Goal: Use online tool/utility: Utilize a website feature to perform a specific function

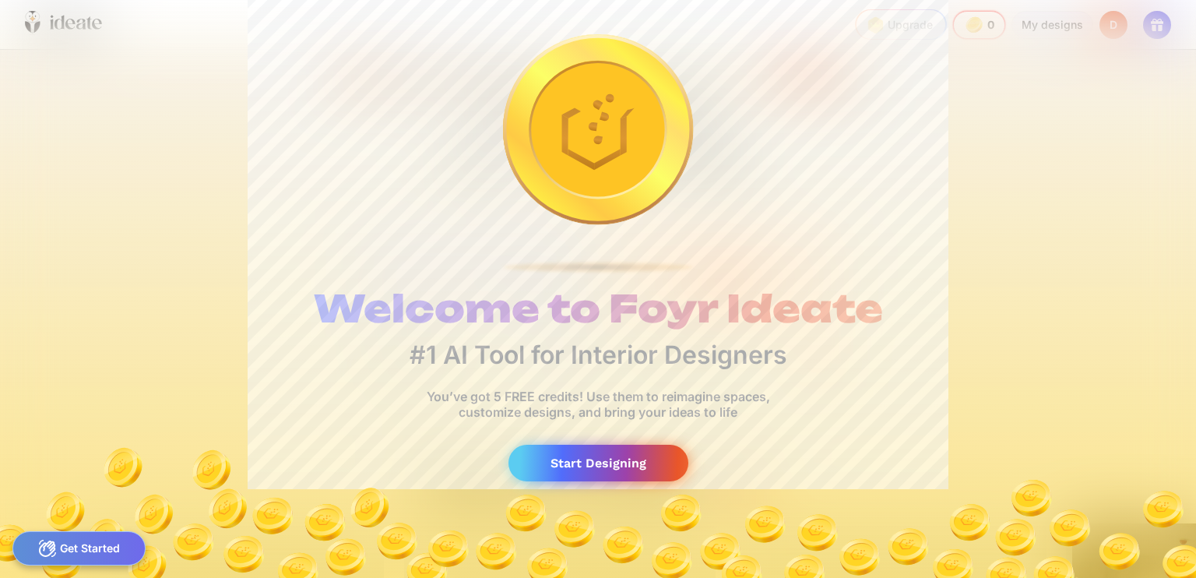
click at [576, 462] on div "Start Designing" at bounding box center [598, 463] width 180 height 37
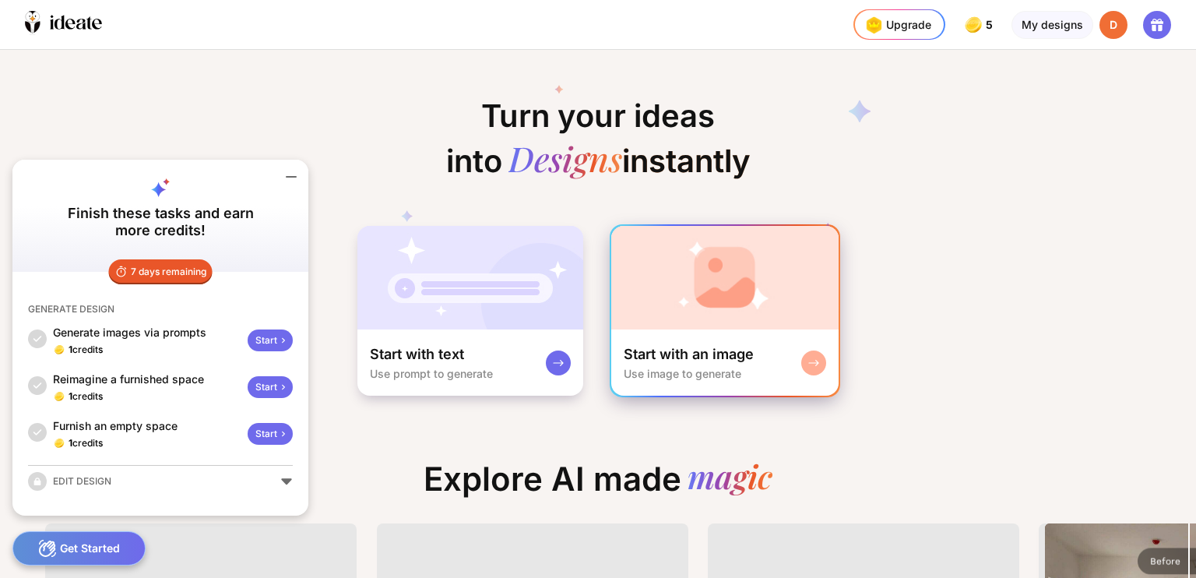
click at [793, 364] on div "Start with an image Use image to generate" at bounding box center [724, 362] width 227 height 66
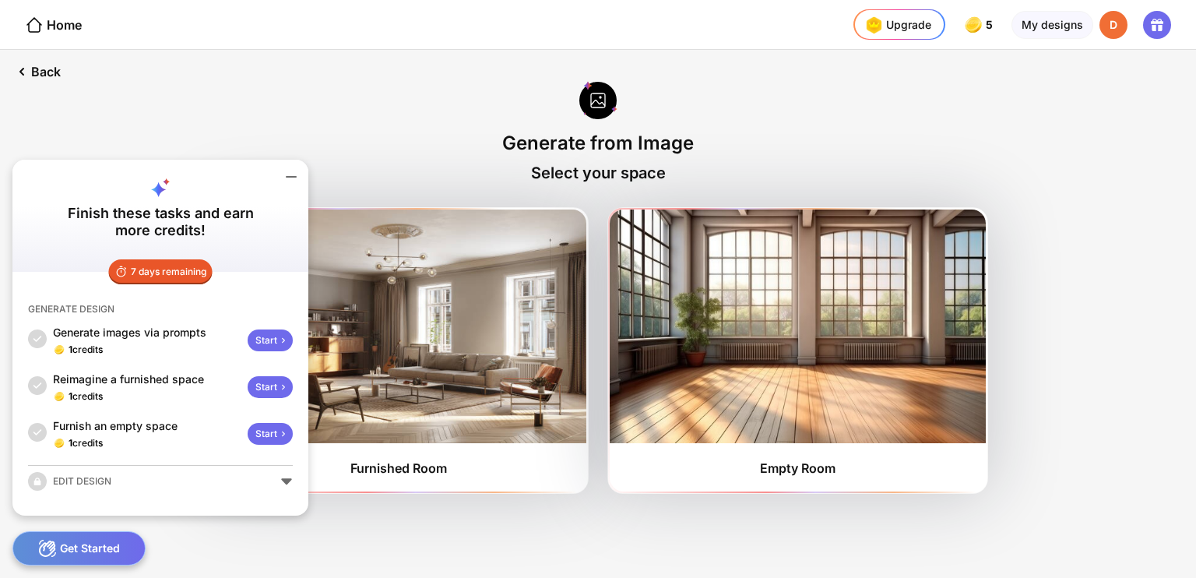
click at [293, 174] on icon at bounding box center [291, 176] width 19 height 19
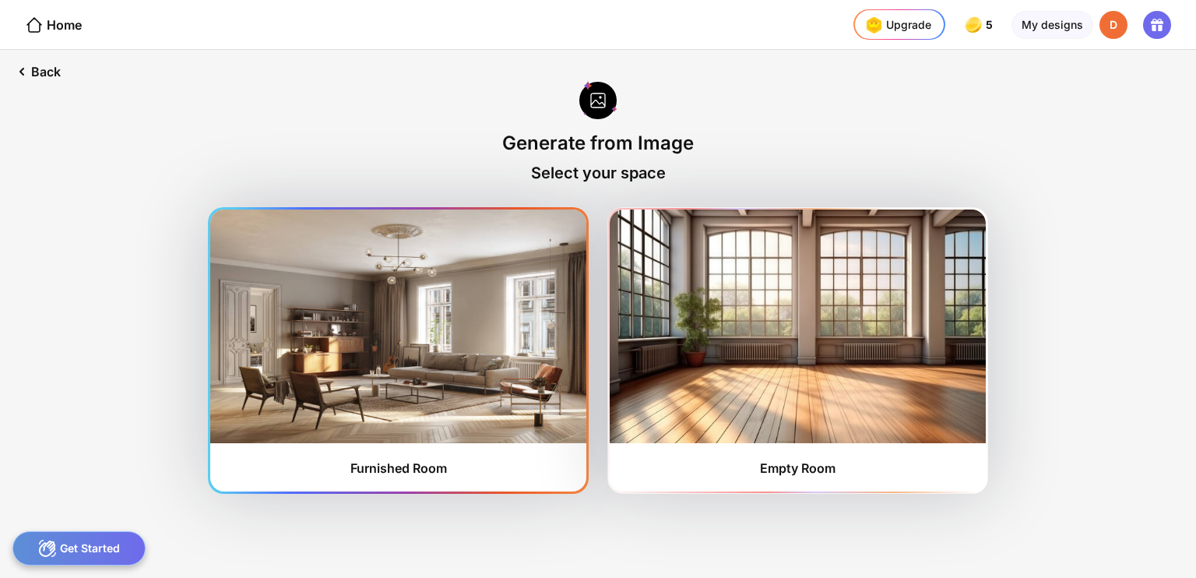
click at [491, 362] on img at bounding box center [398, 326] width 376 height 234
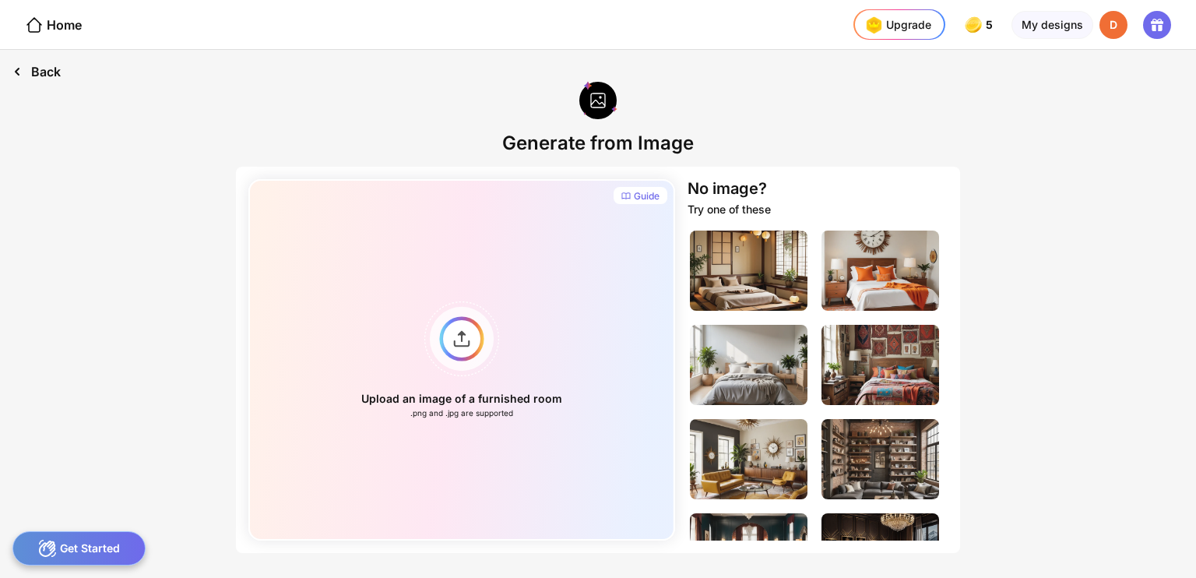
click at [22, 72] on icon at bounding box center [17, 71] width 19 height 19
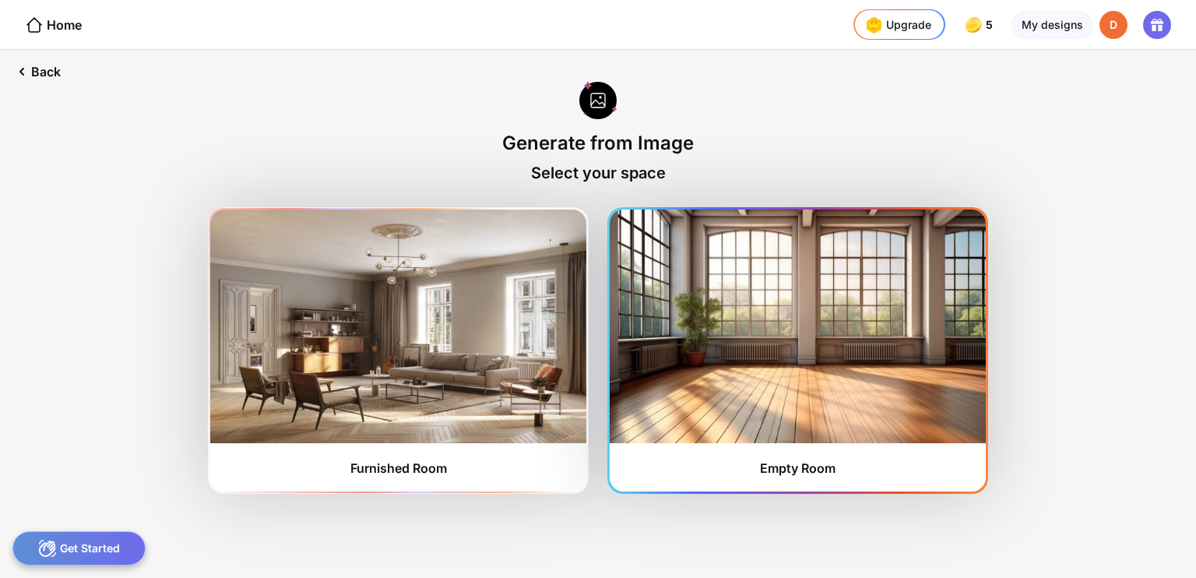
click at [791, 360] on img at bounding box center [798, 326] width 376 height 234
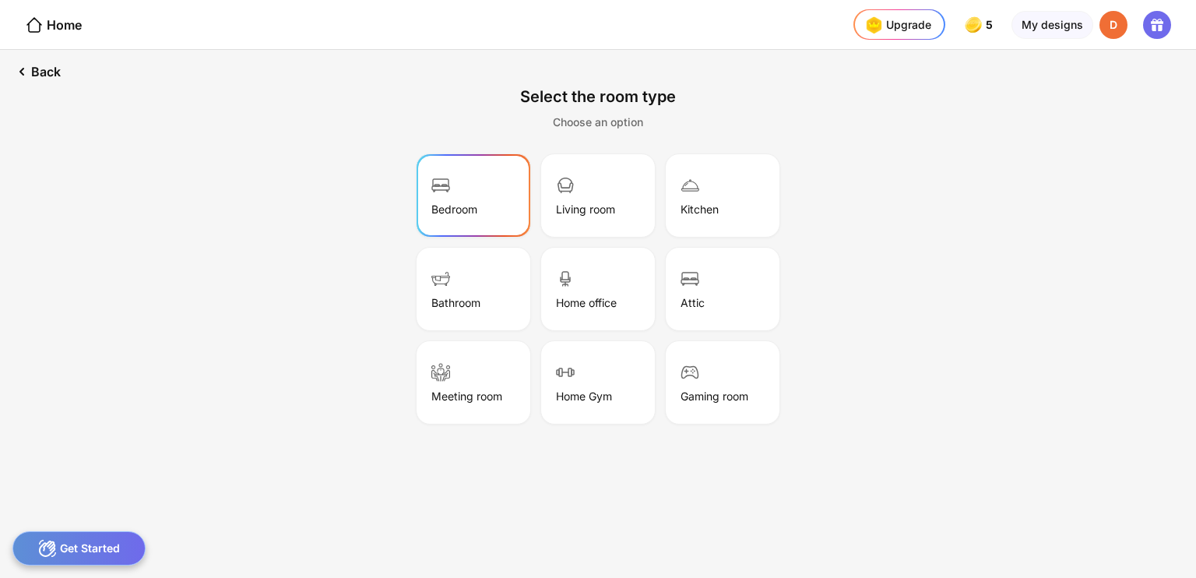
click at [481, 207] on div "Bedroom" at bounding box center [473, 195] width 109 height 78
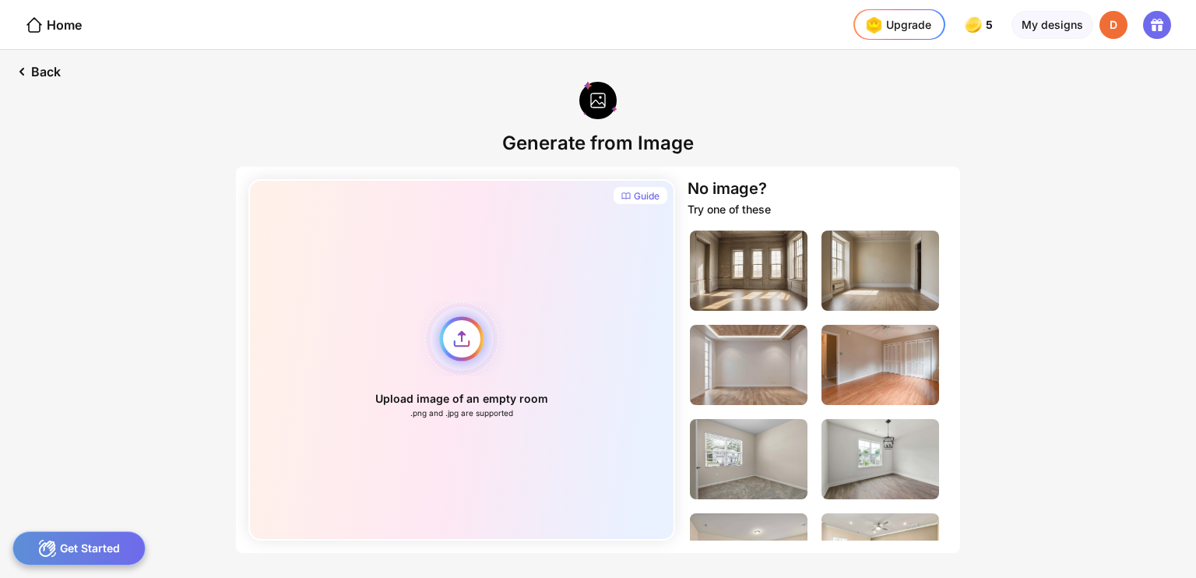
click at [470, 335] on div "Upload image of an empty room .png and .jpg are supported" at bounding box center [461, 359] width 427 height 361
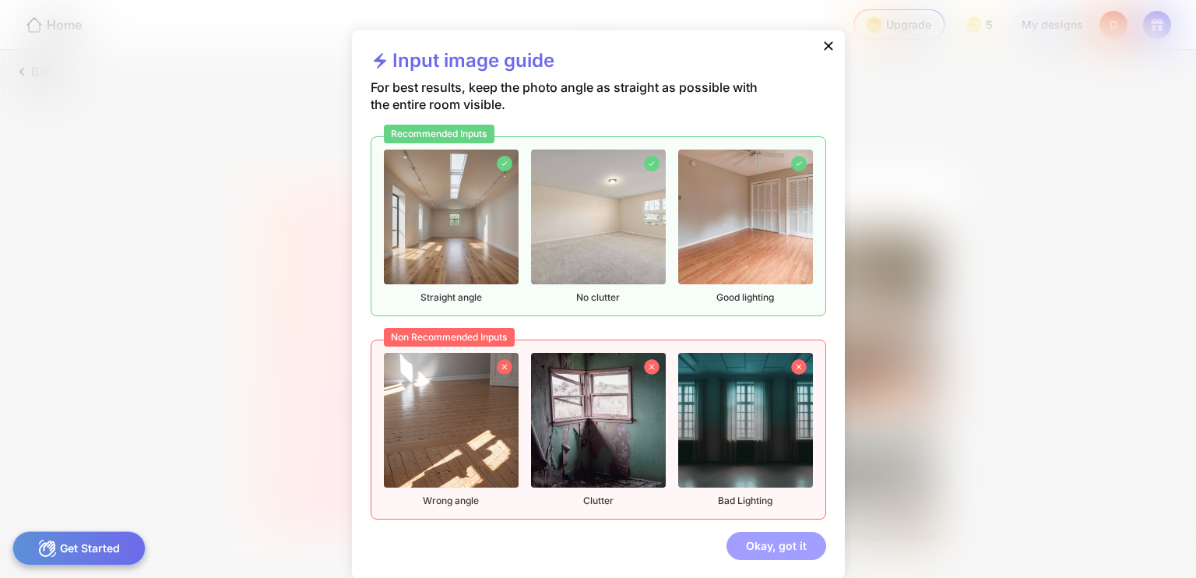
click at [756, 541] on div "Okay, got it" at bounding box center [776, 546] width 100 height 28
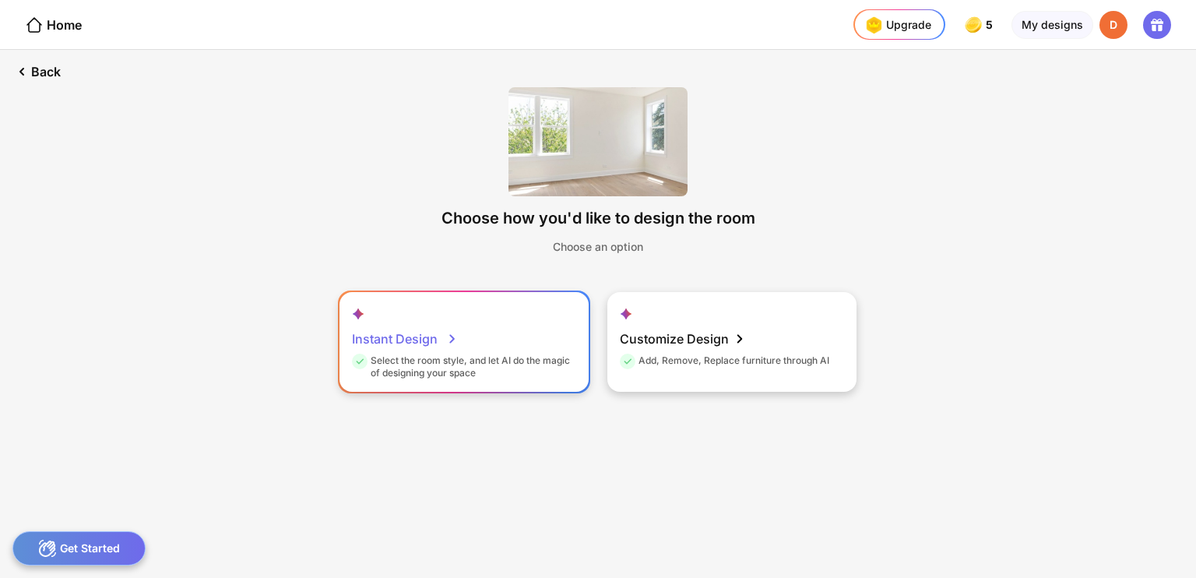
click at [477, 351] on div "Instant Design Select the room style, and let AI do the magic of designing your…" at bounding box center [463, 342] width 249 height 100
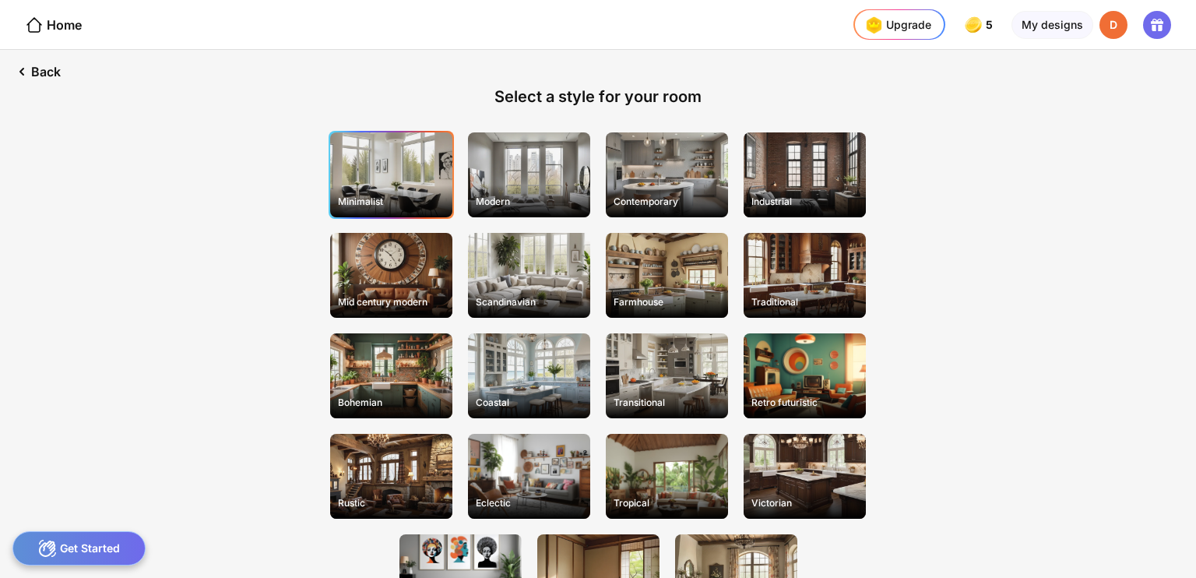
click at [427, 188] on div "Minimalist" at bounding box center [391, 174] width 122 height 85
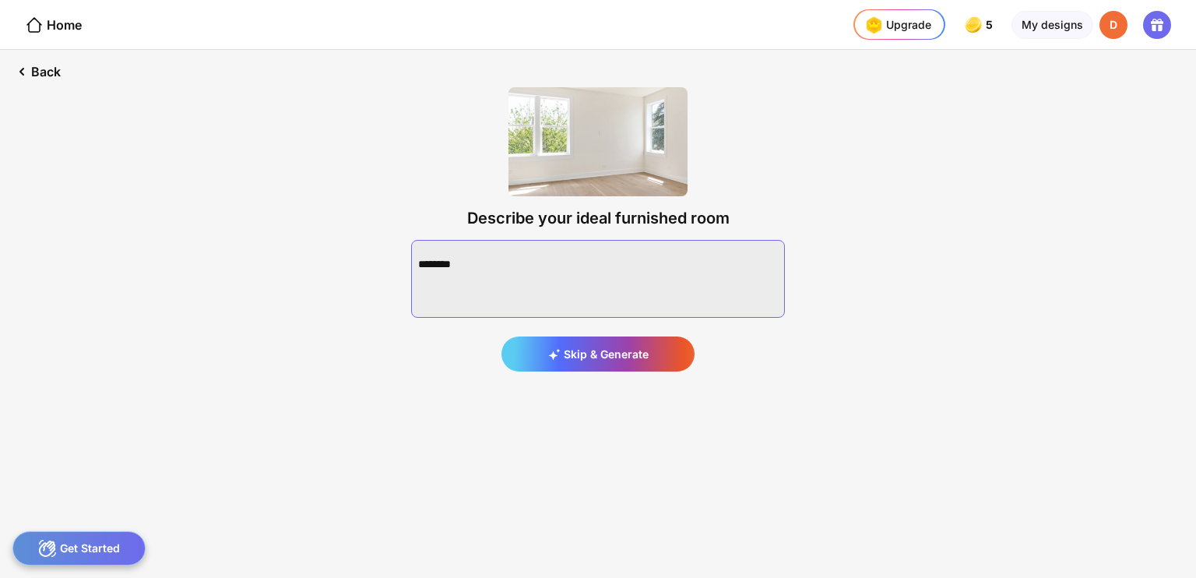
click at [528, 271] on textarea at bounding box center [598, 279] width 374 height 78
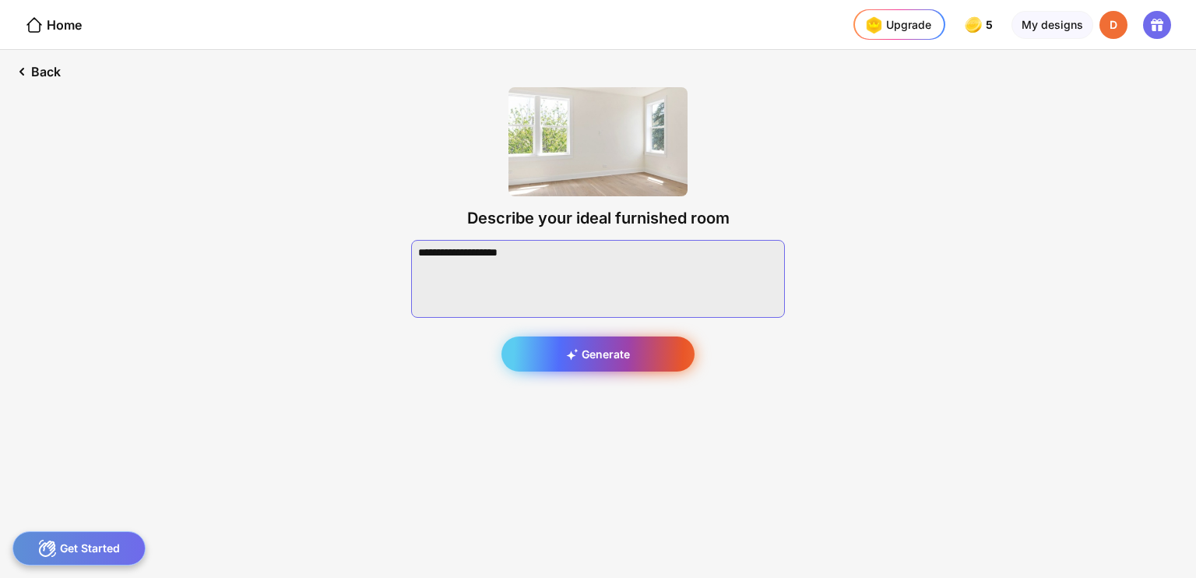
type textarea "**********"
click at [592, 348] on div "Generate" at bounding box center [597, 353] width 193 height 35
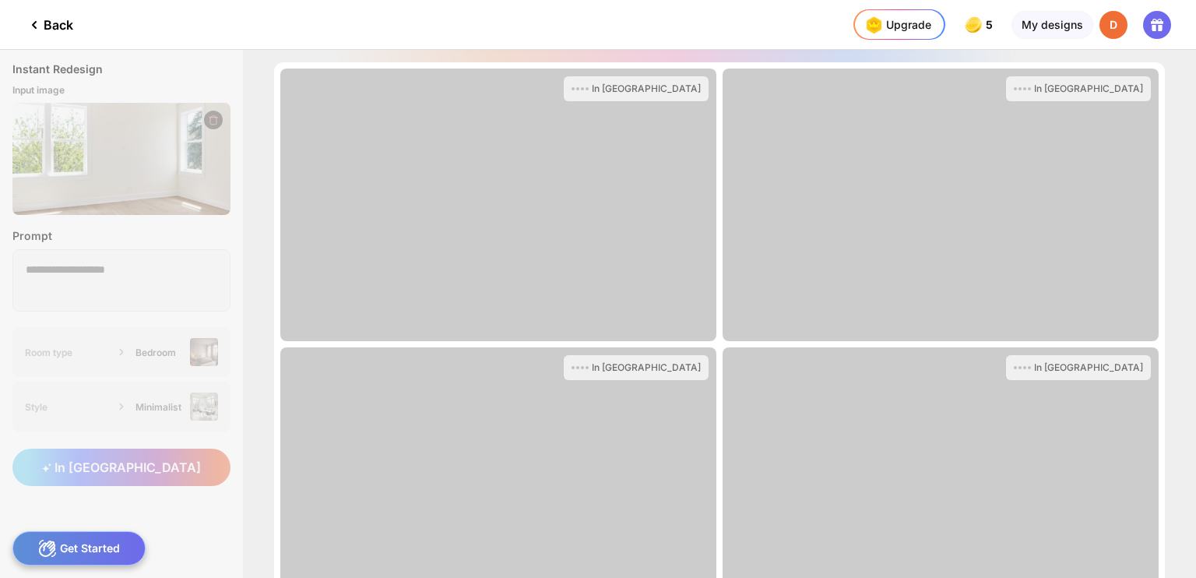
click at [659, 22] on div at bounding box center [463, 24] width 718 height 49
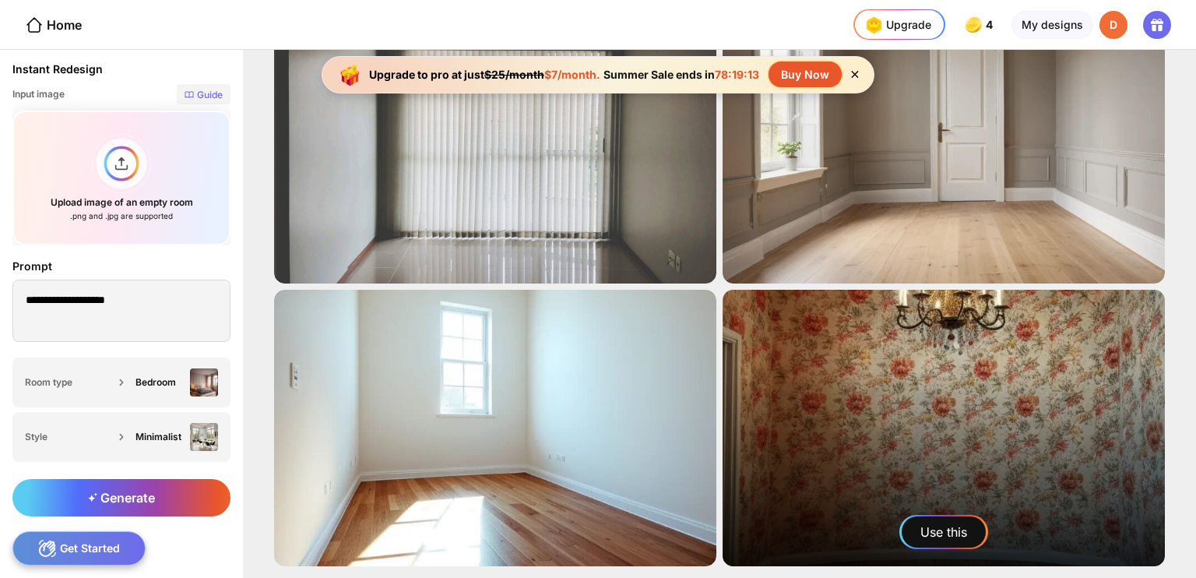
scroll to position [111, 0]
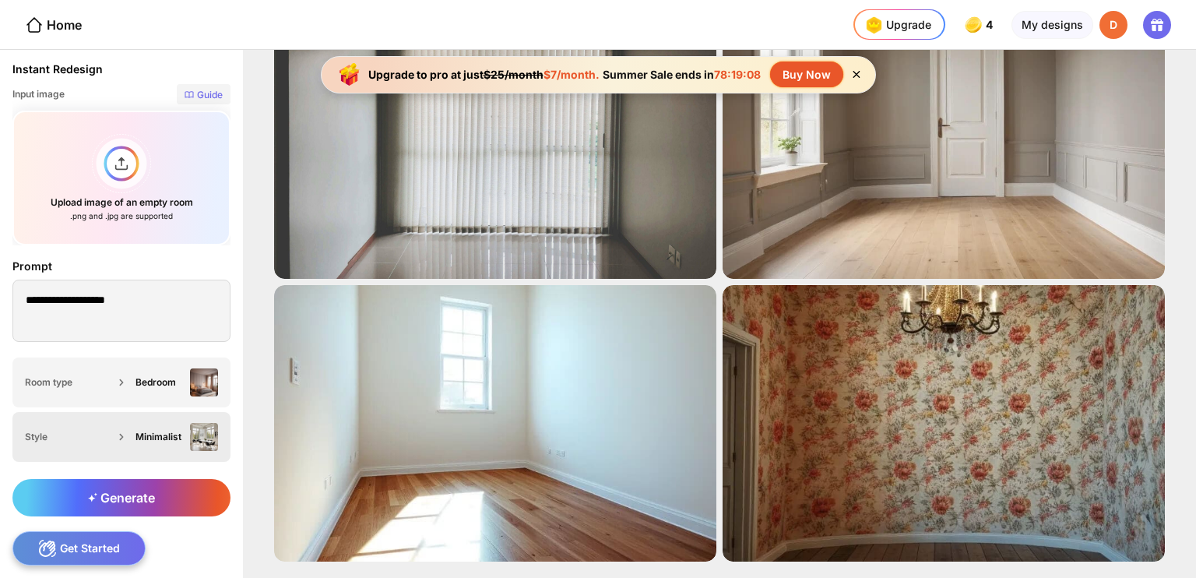
click at [119, 439] on icon at bounding box center [122, 437] width 16 height 16
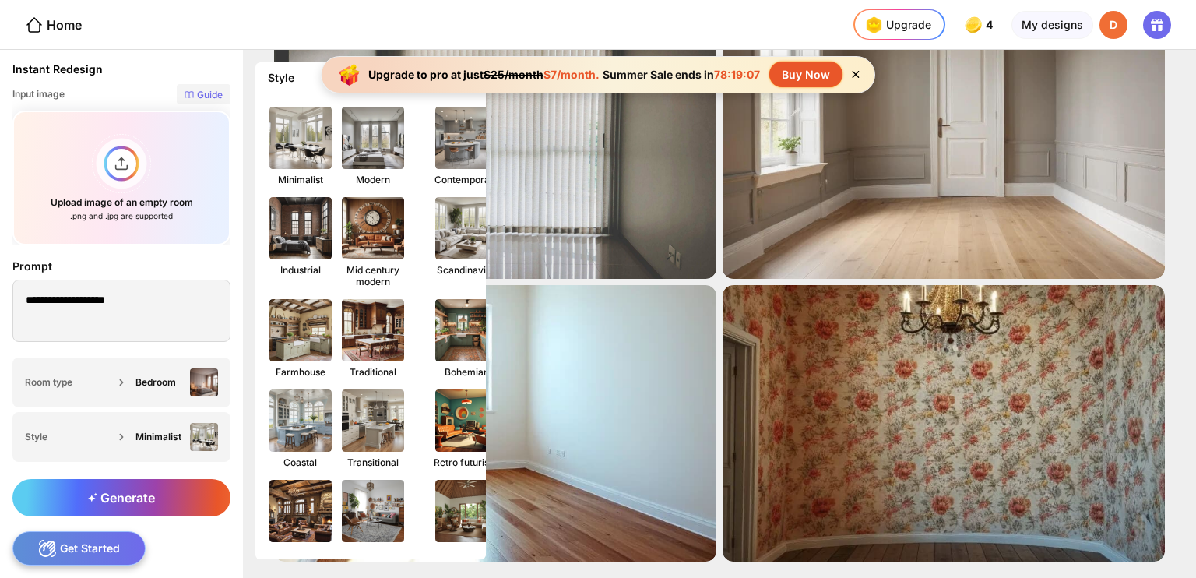
click at [132, 490] on span "Generate" at bounding box center [121, 498] width 67 height 16
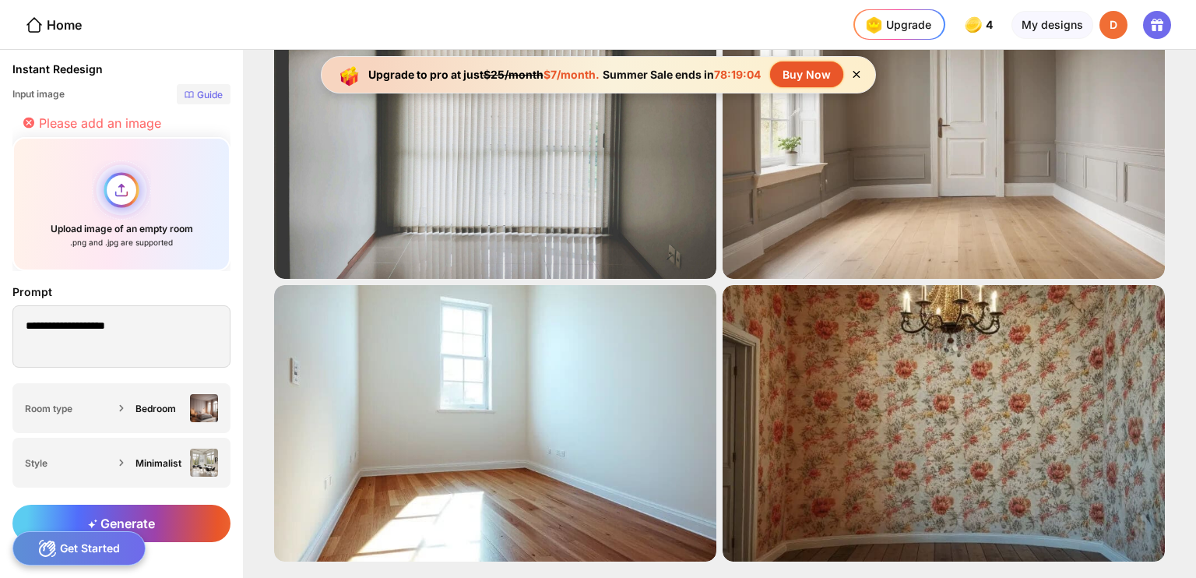
click at [135, 167] on div "Upload image of an empty room .png and .jpg are supported" at bounding box center [121, 204] width 218 height 135
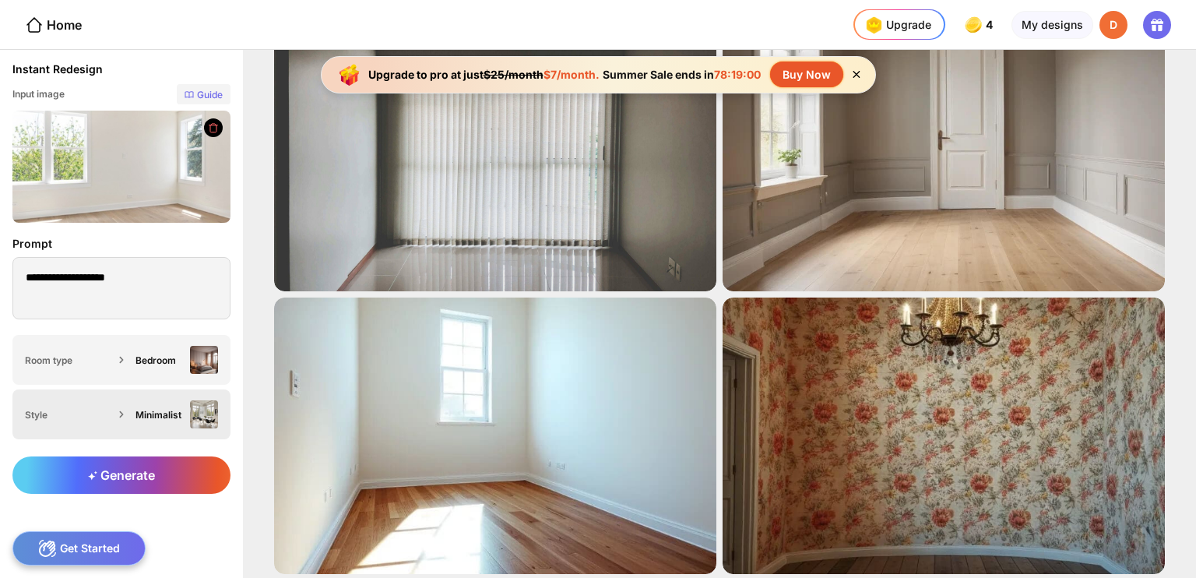
scroll to position [110, 0]
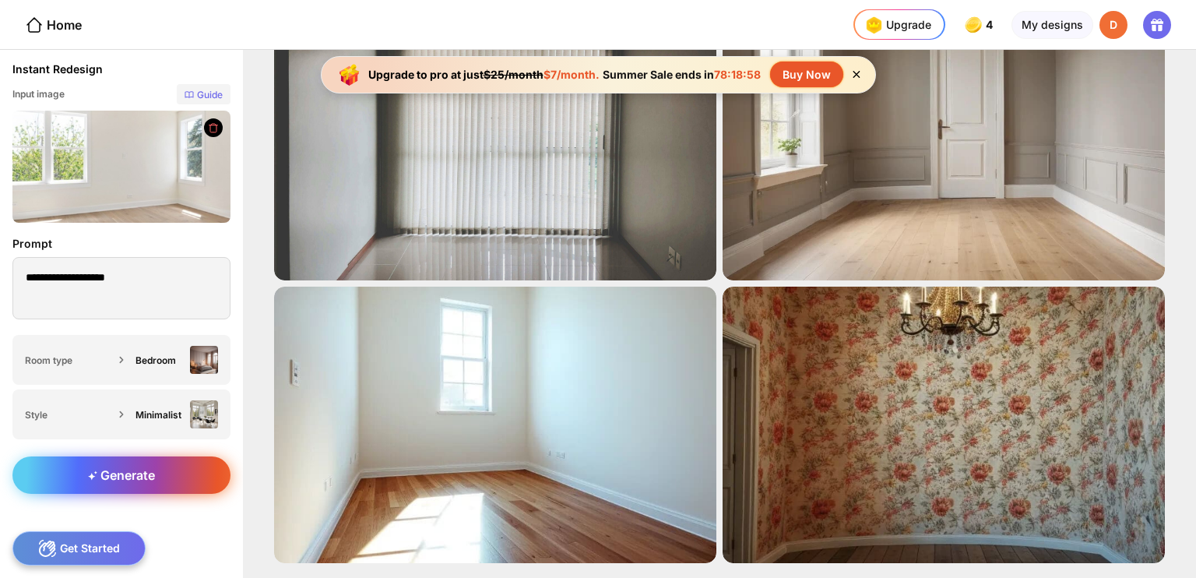
click at [129, 483] on div "Generate" at bounding box center [121, 474] width 218 height 37
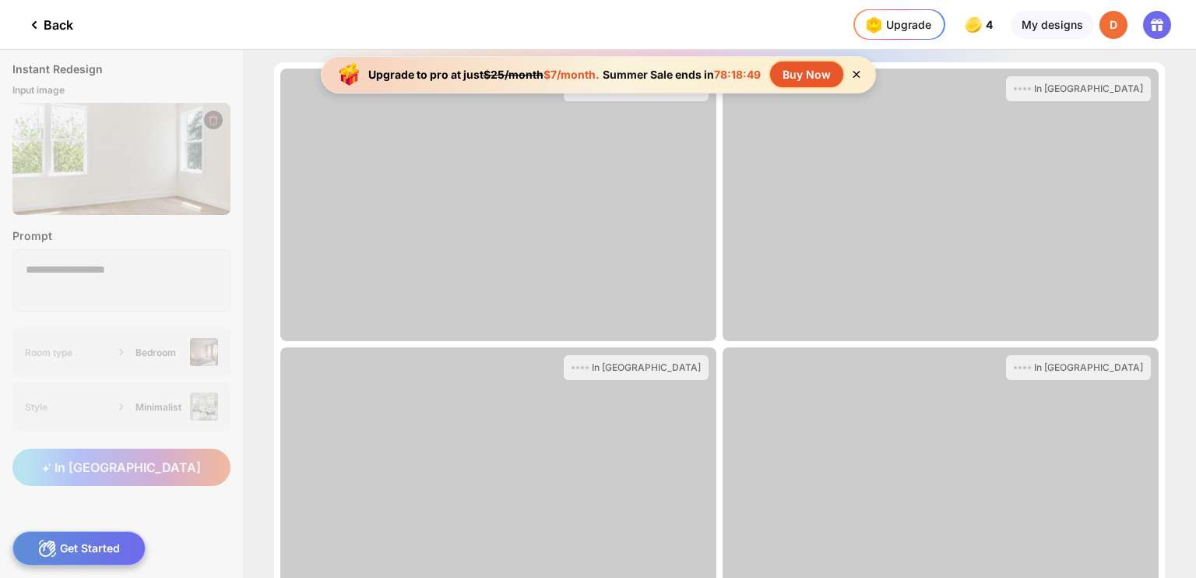
click at [851, 70] on icon at bounding box center [855, 74] width 13 height 13
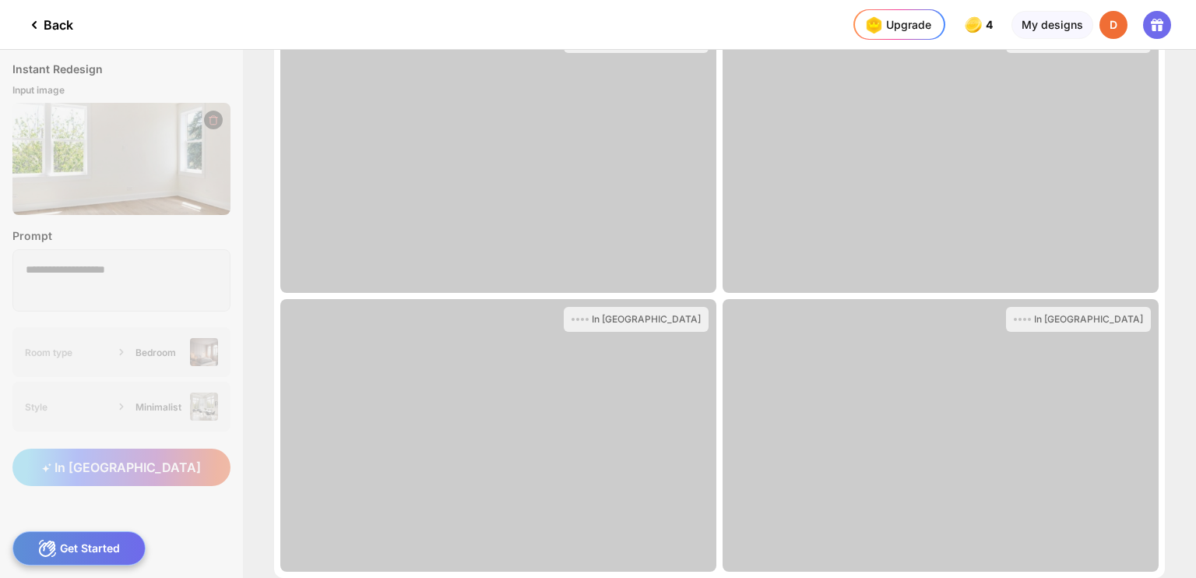
scroll to position [125, 0]
